Goal: Navigation & Orientation: Find specific page/section

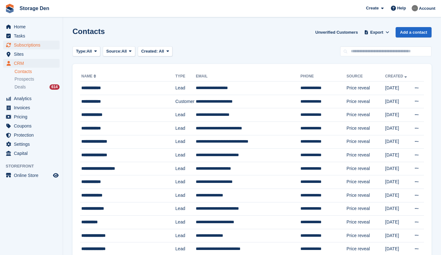
scroll to position [26, 0]
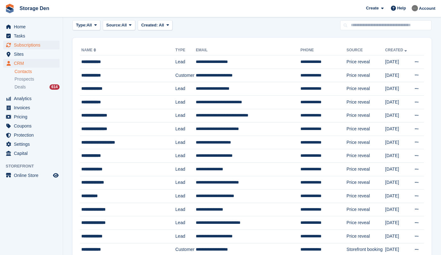
click at [36, 46] on span "Subscriptions" at bounding box center [33, 45] width 38 height 9
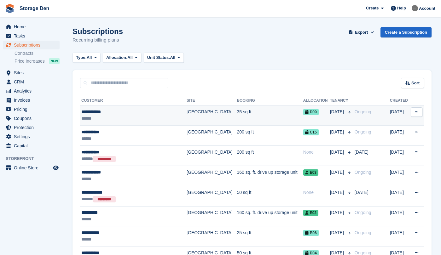
click at [131, 123] on td "**********" at bounding box center [133, 116] width 107 height 20
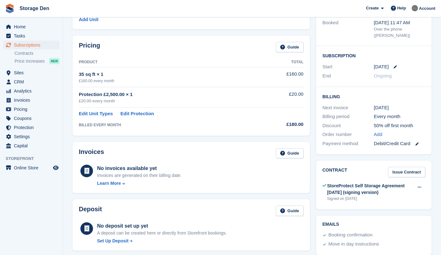
scroll to position [165, 0]
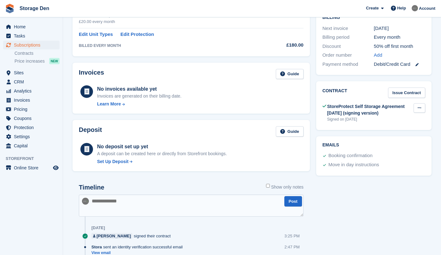
click at [420, 107] on icon at bounding box center [419, 108] width 3 height 4
click at [404, 116] on p "View" at bounding box center [395, 120] width 55 height 8
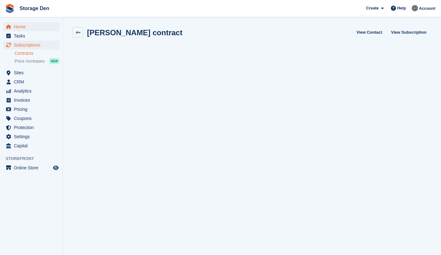
click at [26, 26] on span "Home" at bounding box center [33, 26] width 38 height 9
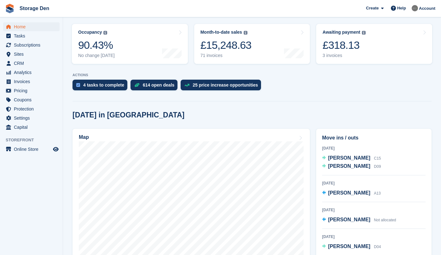
scroll to position [73, 0]
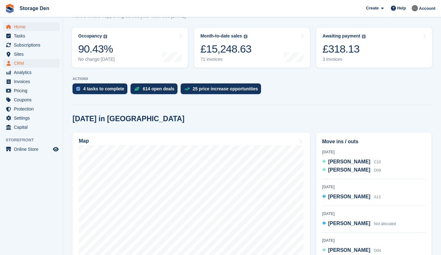
click at [35, 62] on span "CRM" at bounding box center [33, 63] width 38 height 9
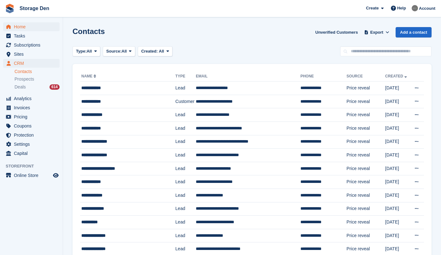
click at [32, 24] on span "Home" at bounding box center [33, 26] width 38 height 9
